Goal: Check status: Verify the current state of an ongoing process or item

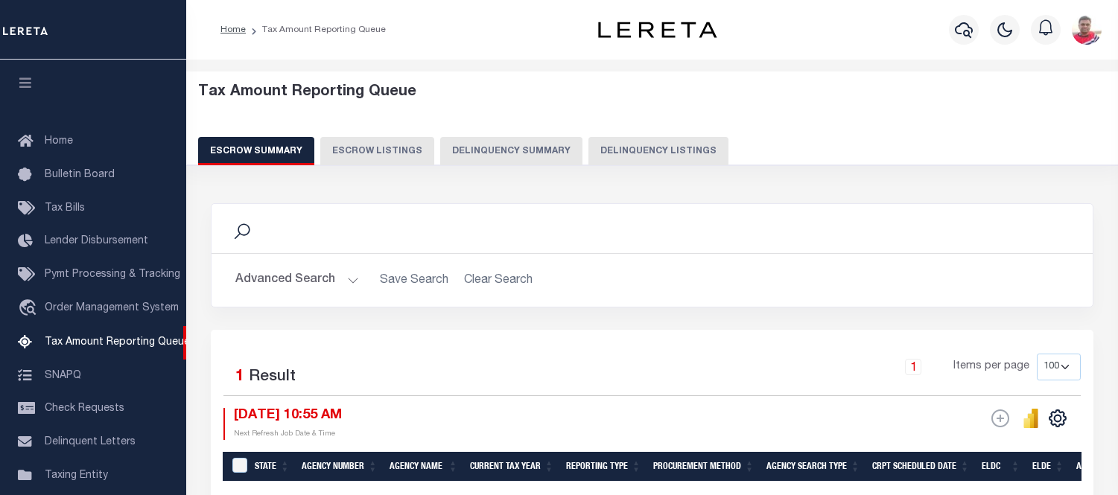
select select "100"
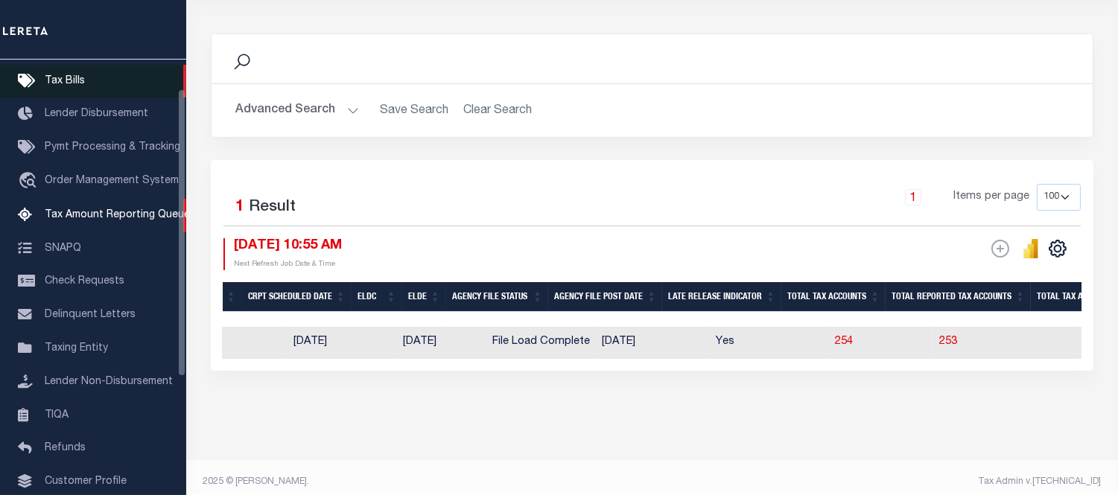
scroll to position [45, 0]
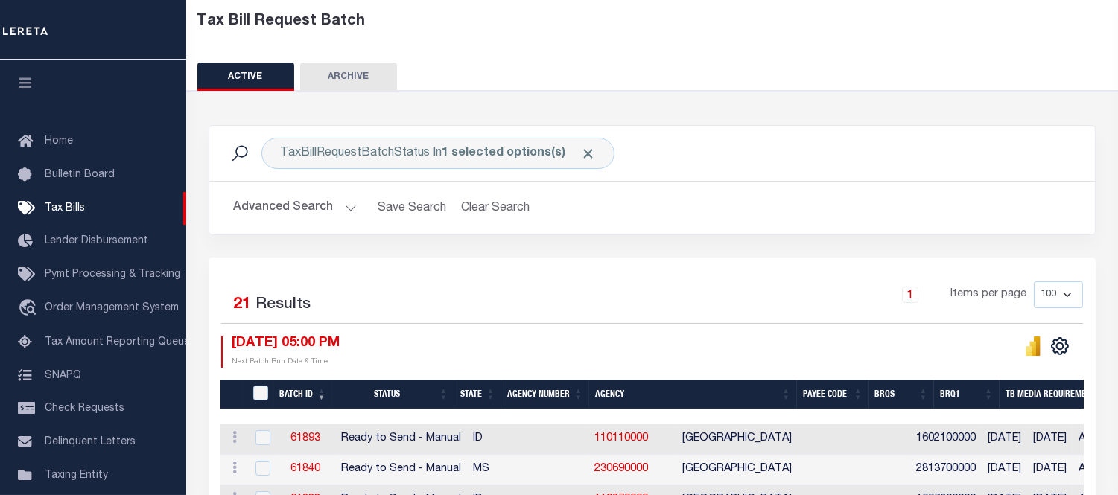
scroll to position [0, 103]
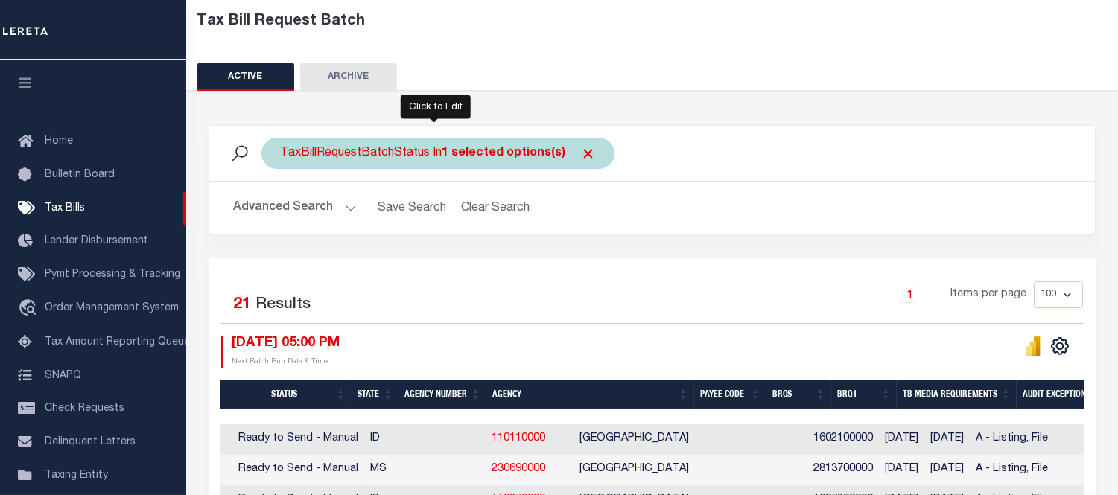
click at [388, 147] on div "TaxBillRequestBatchStatus In 1 selected options(s)" at bounding box center [437, 153] width 353 height 31
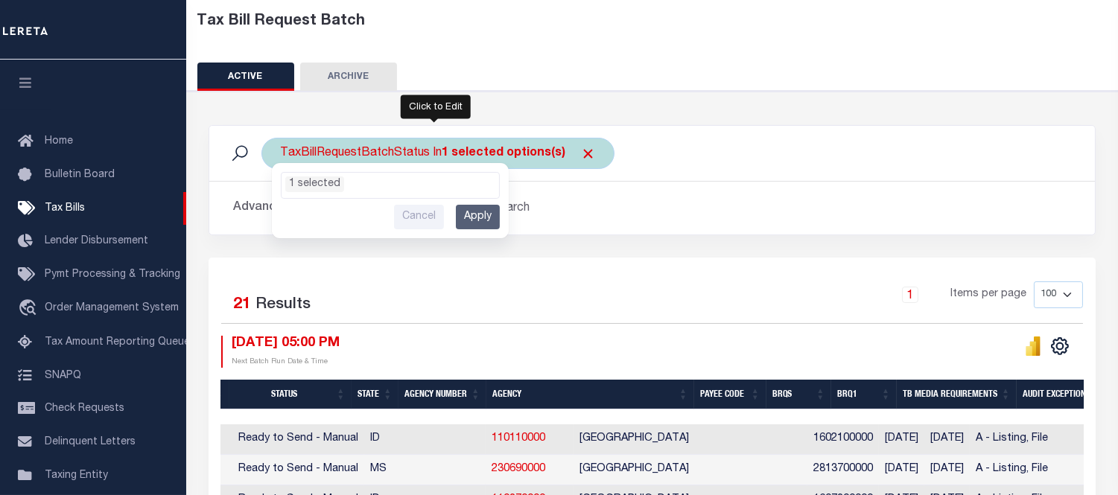
click at [408, 212] on input "Cancel" at bounding box center [419, 217] width 50 height 25
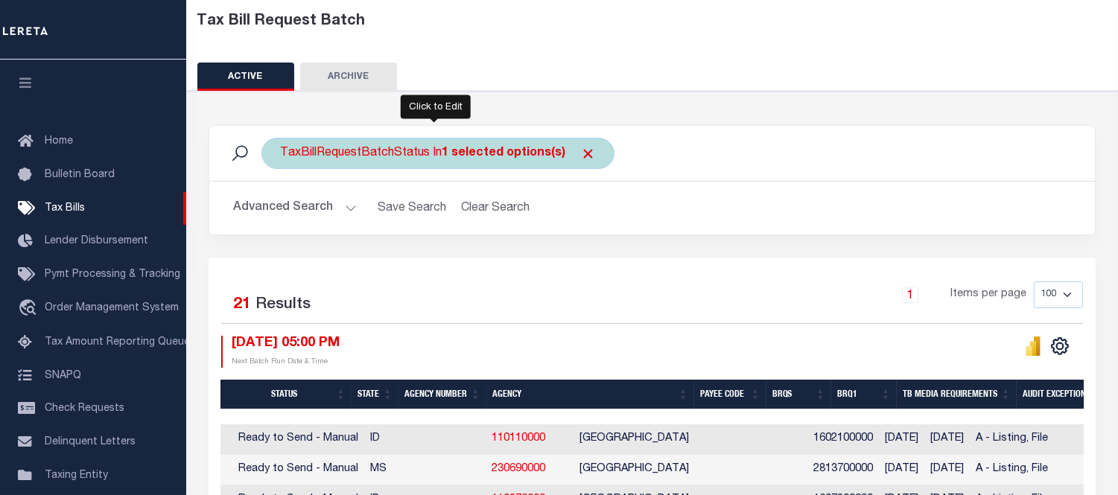
click at [278, 211] on button "Advanced Search" at bounding box center [295, 208] width 124 height 29
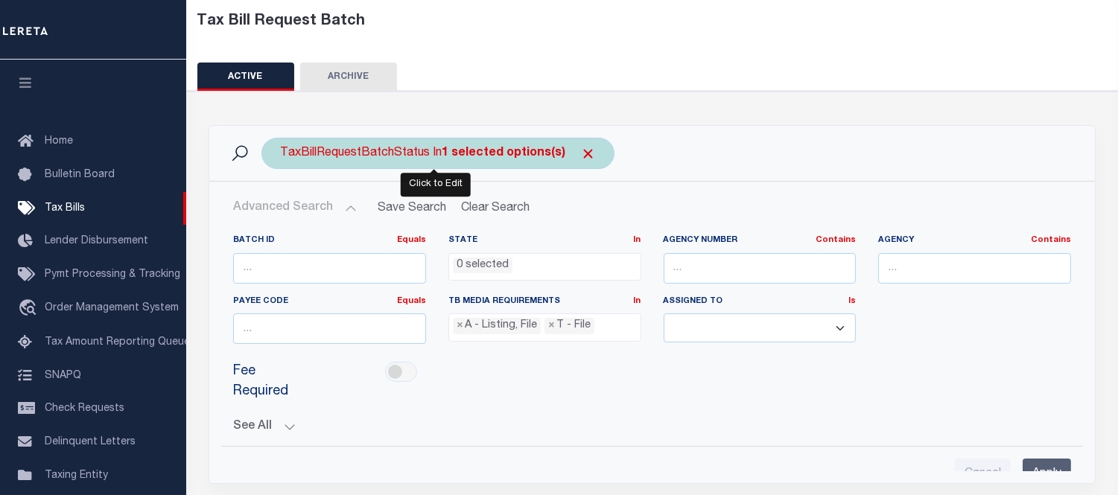
scroll to position [248, 0]
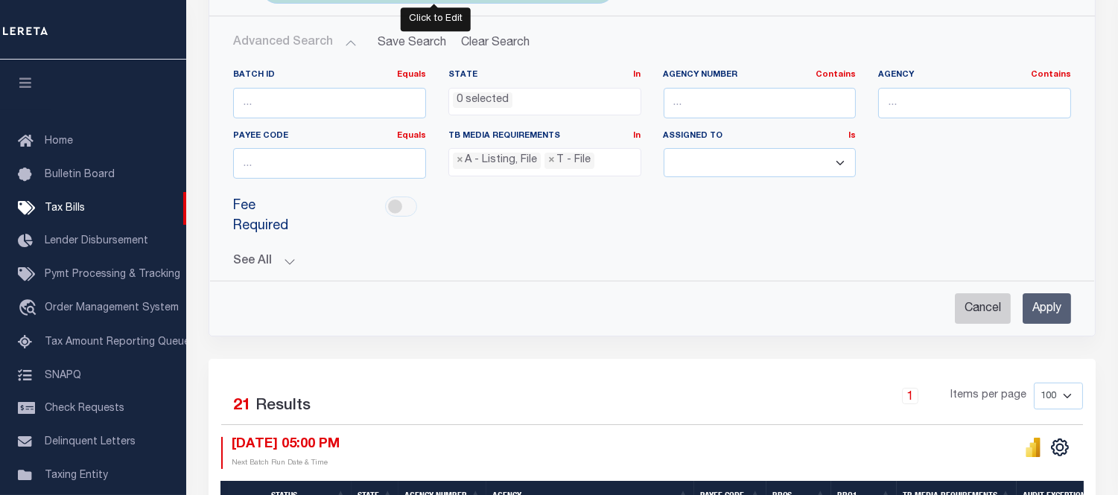
click at [958, 293] on input "Cancel" at bounding box center [983, 308] width 56 height 31
checkbox input "true"
select select
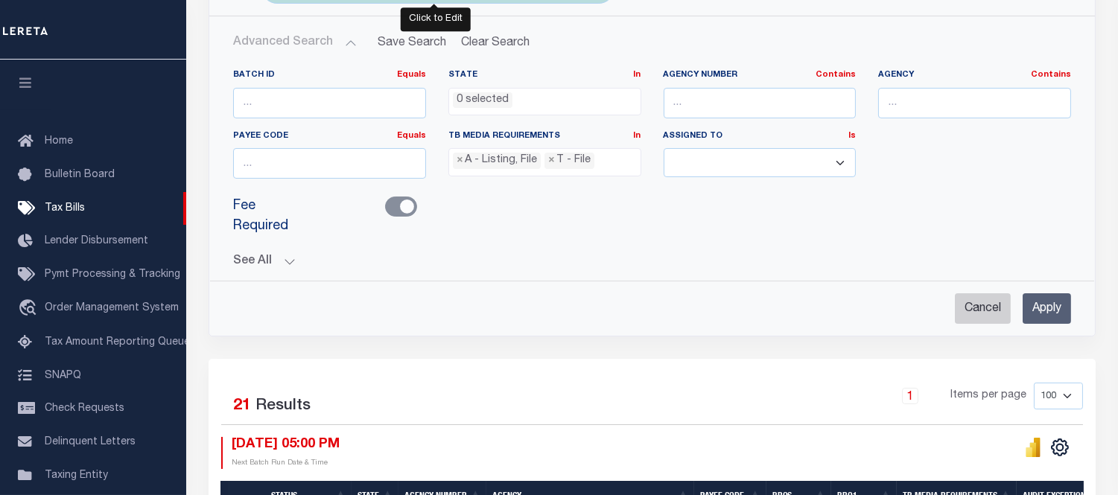
select select
checkbox input "false"
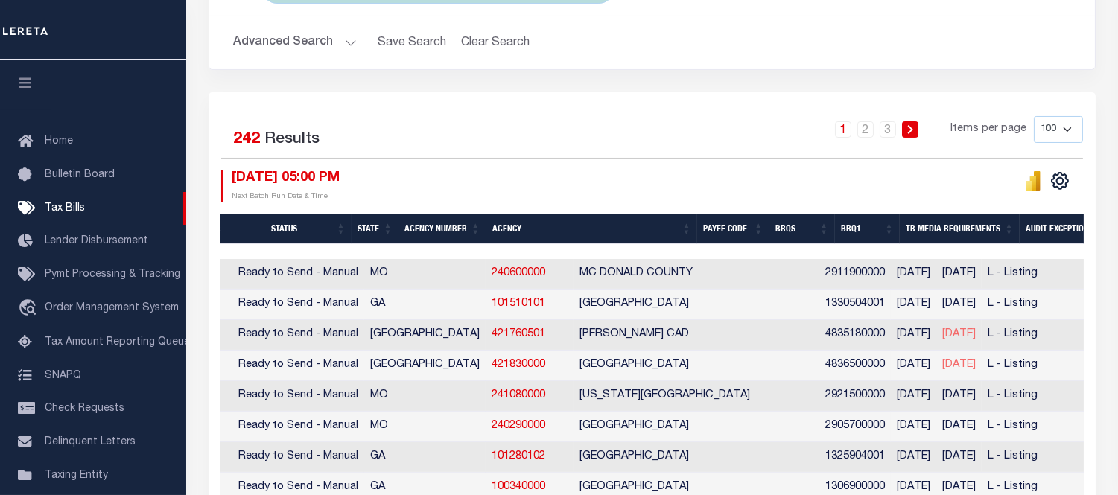
scroll to position [0, 0]
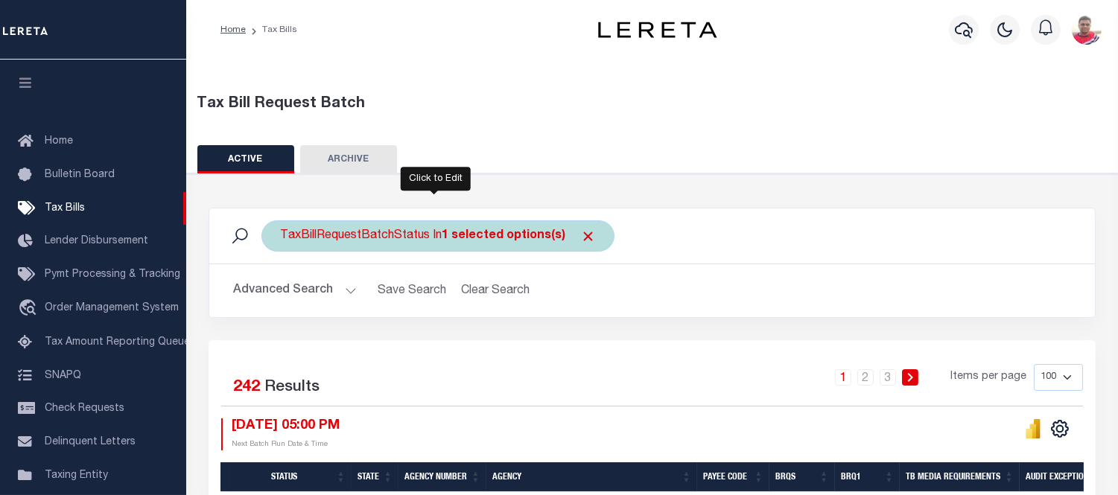
click at [317, 240] on div "TaxBillRequestBatchStatus In 1 selected options(s)" at bounding box center [437, 235] width 353 height 31
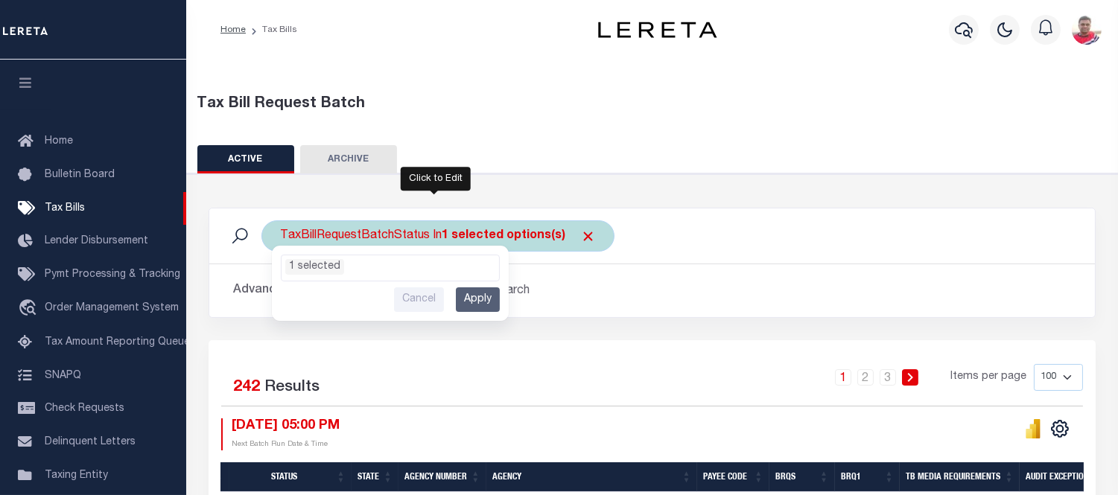
click at [331, 270] on li "1 selected" at bounding box center [314, 267] width 59 height 16
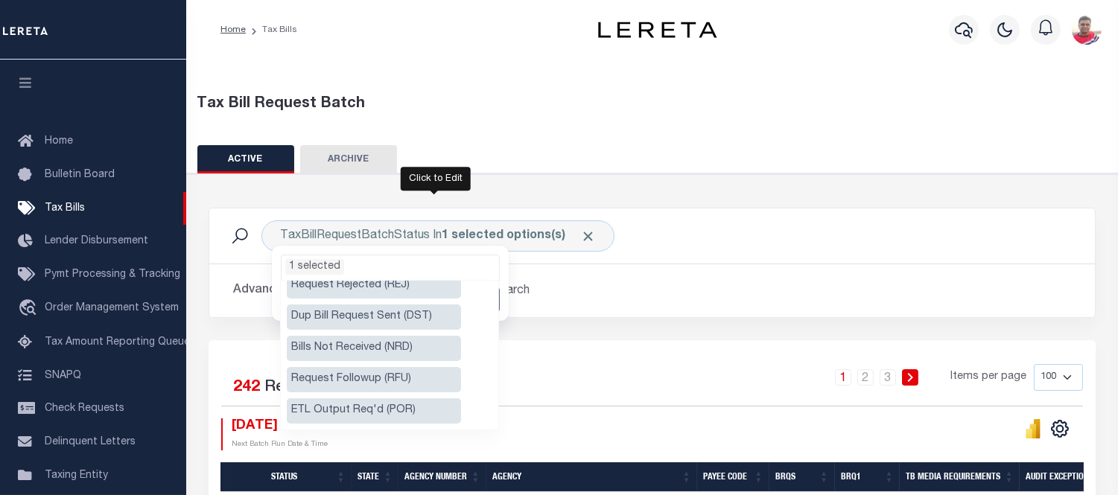
scroll to position [165, 0]
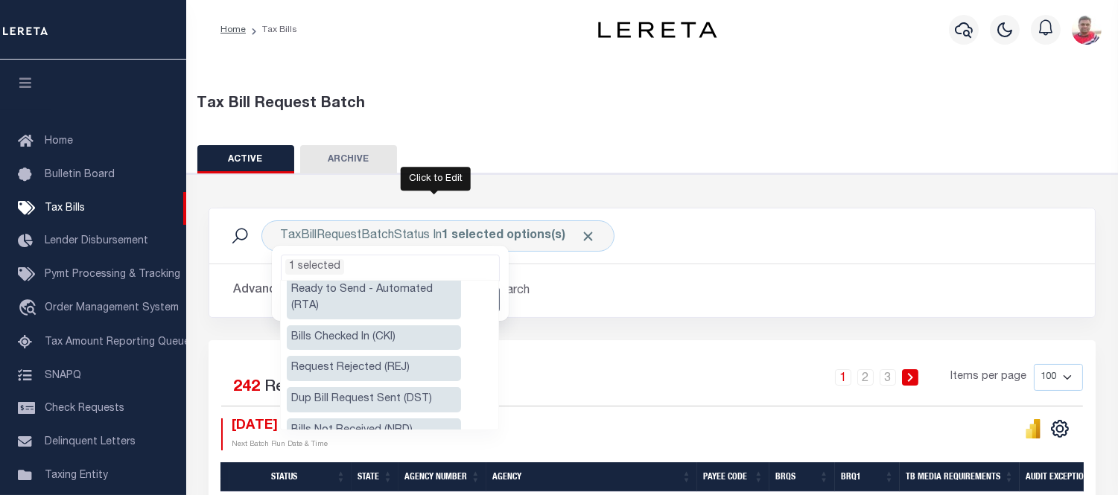
click at [382, 291] on li "Ready to Send - Automated (RTA)" at bounding box center [374, 299] width 174 height 42
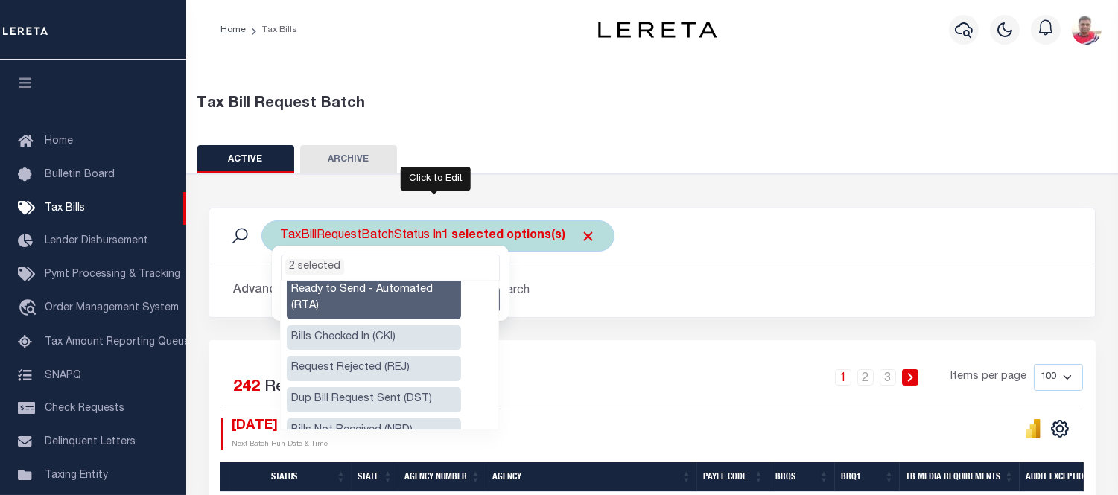
click at [357, 257] on ul "2 selected" at bounding box center [390, 264] width 217 height 19
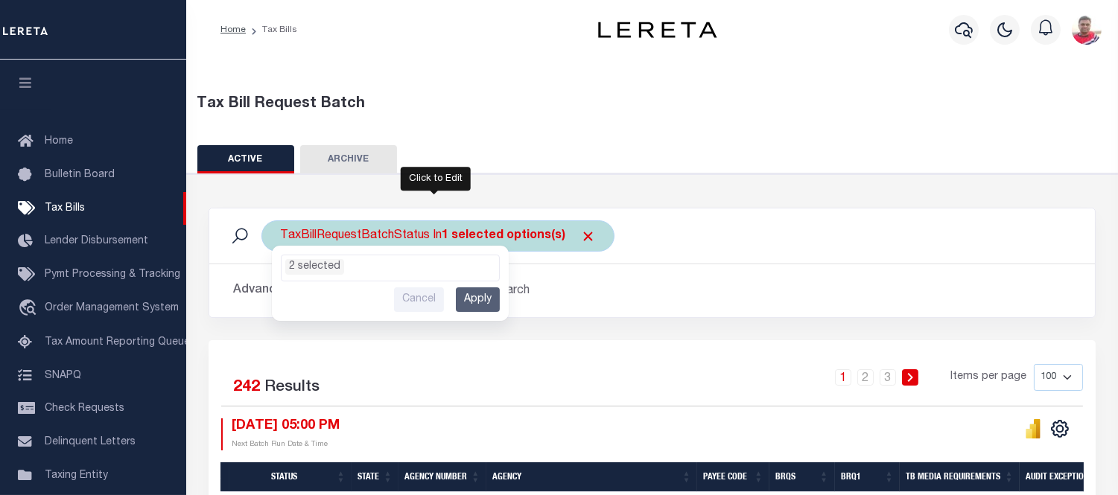
click at [477, 296] on input "Apply" at bounding box center [478, 299] width 44 height 25
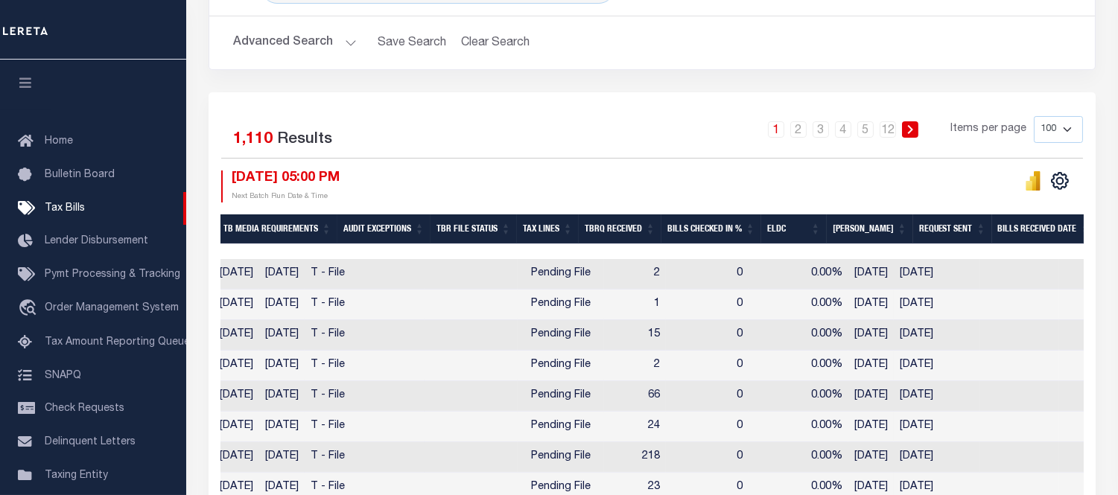
scroll to position [0, 1113]
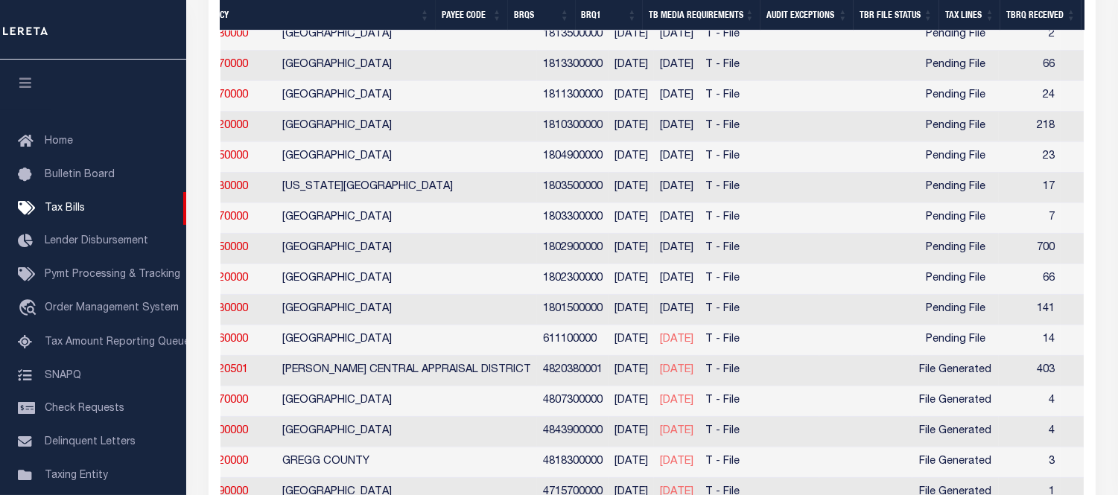
click at [722, 375] on td "T - File" at bounding box center [759, 371] width 120 height 31
checkbox input "true"
